Goal: Task Accomplishment & Management: Manage account settings

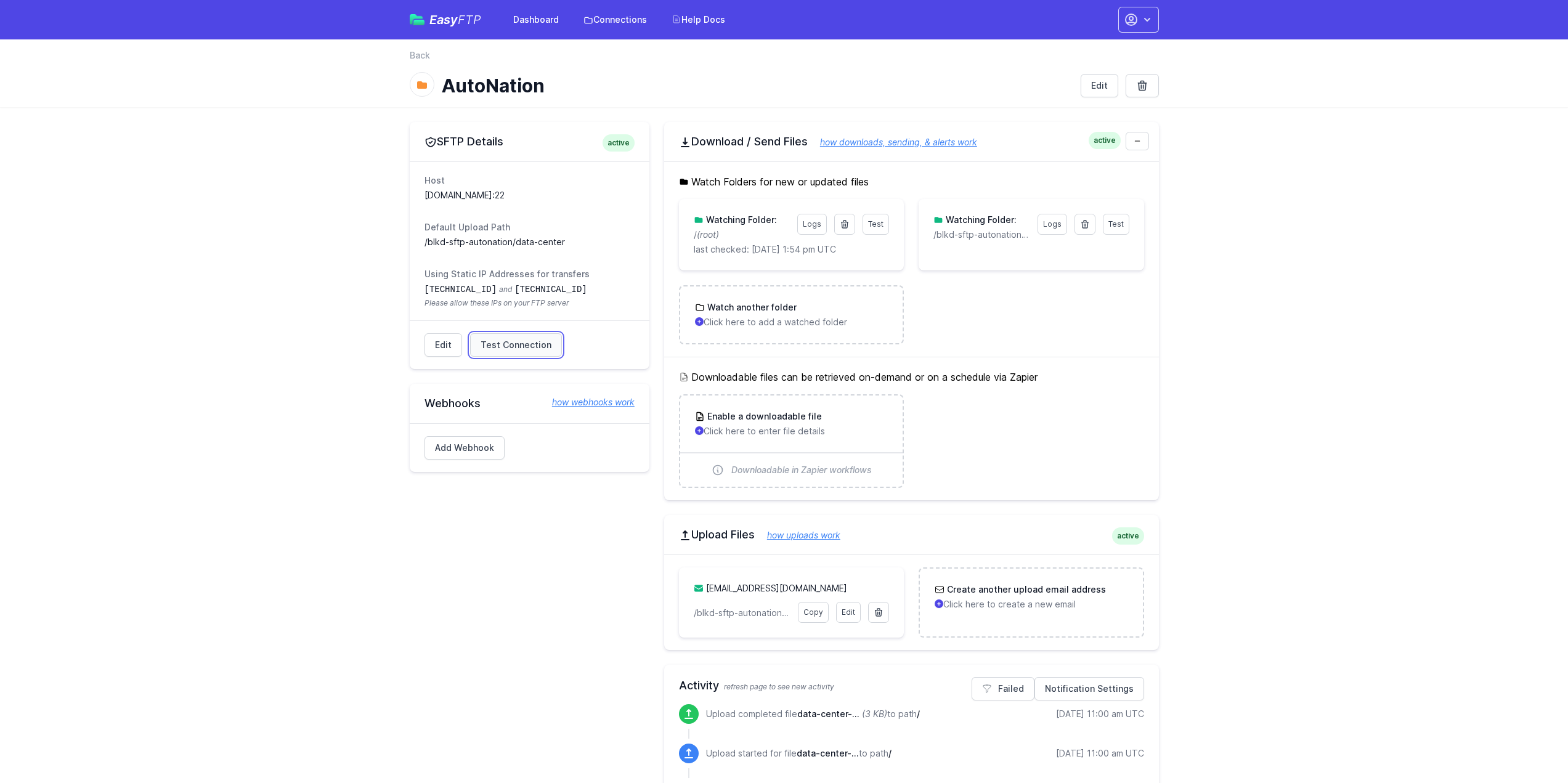
click at [525, 344] on span "Test Connection" at bounding box center [516, 345] width 71 height 12
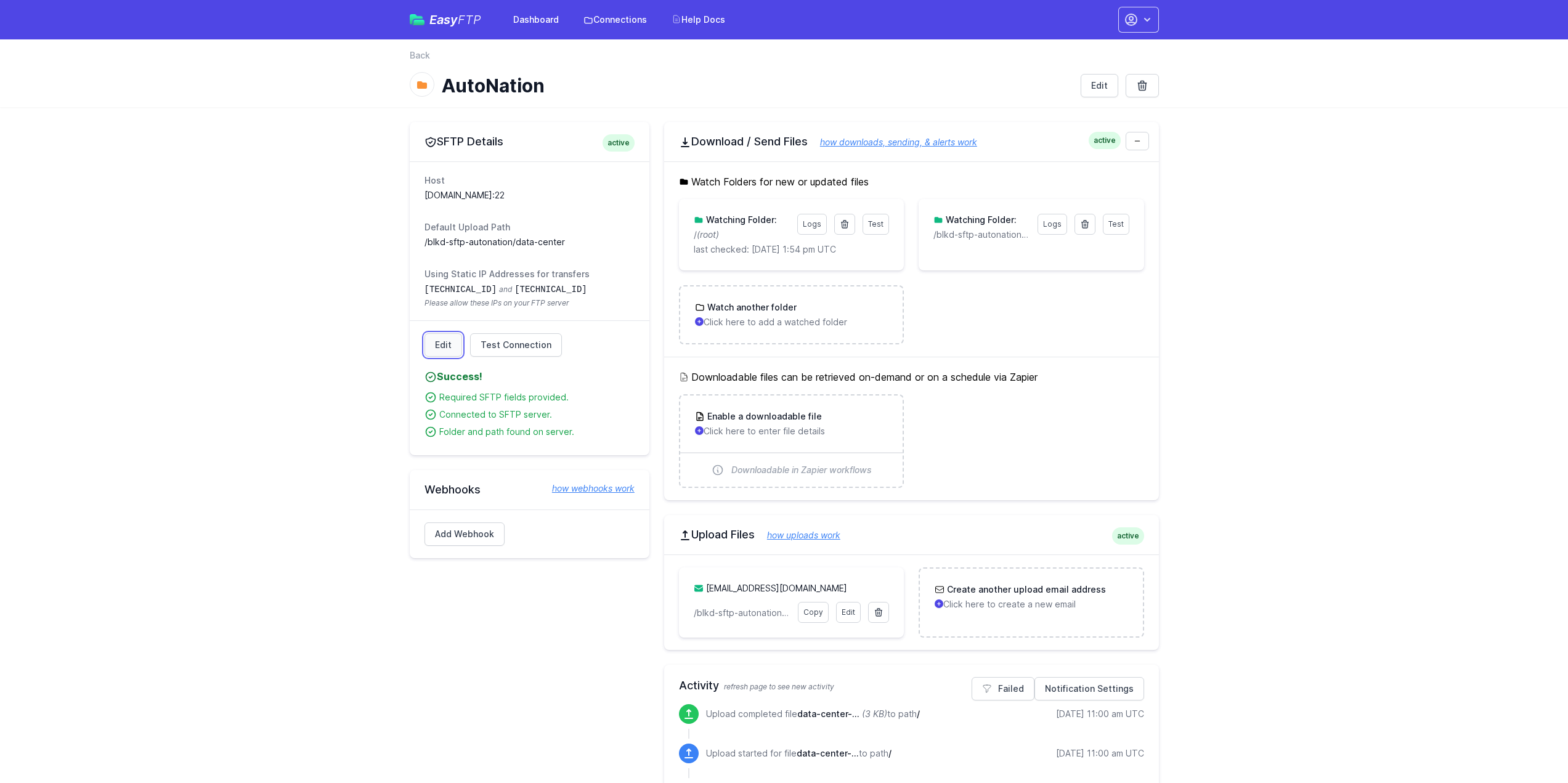
click at [435, 350] on link "Edit" at bounding box center [443, 345] width 37 height 24
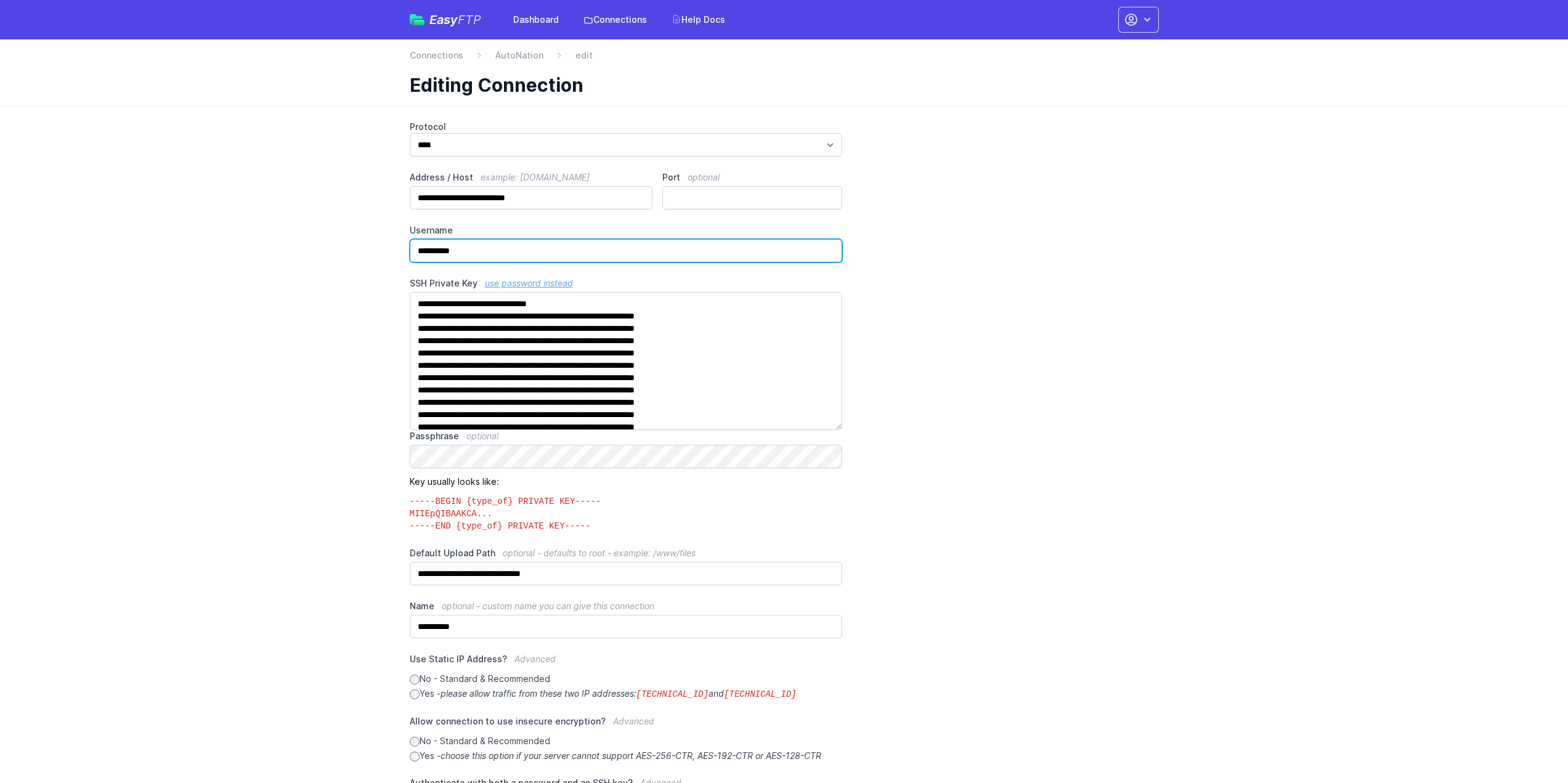
scroll to position [185, 0]
